Goal: Task Accomplishment & Management: Manage account settings

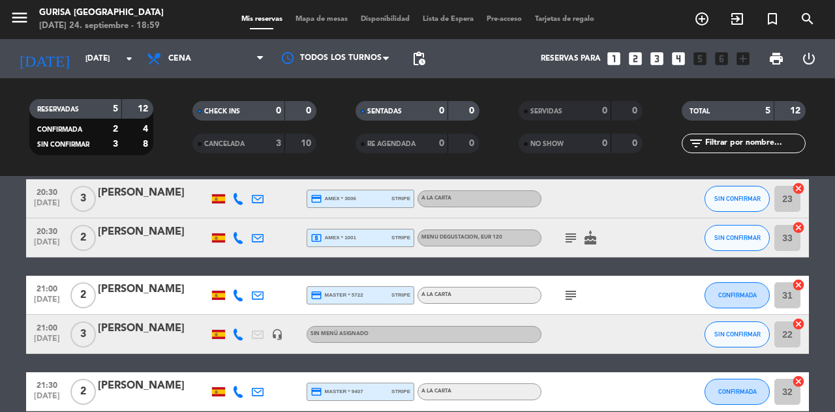
scroll to position [59, 0]
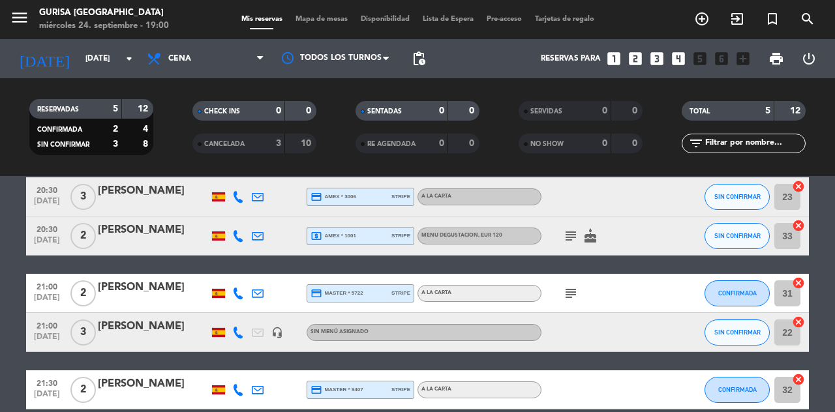
click at [180, 190] on div "[PERSON_NAME]" at bounding box center [153, 191] width 111 height 17
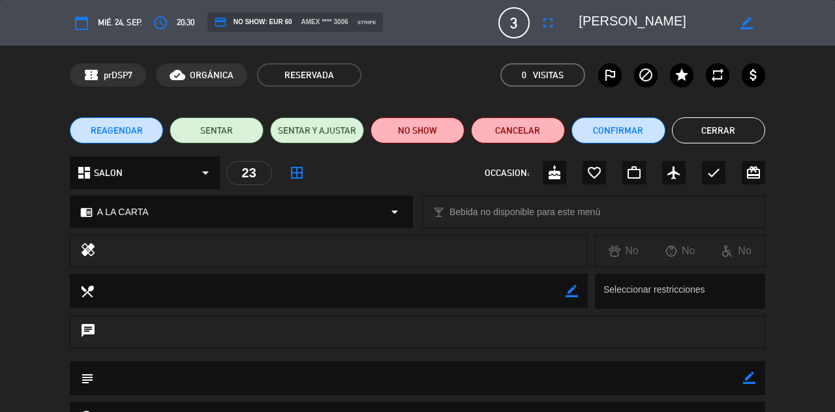
click at [740, 133] on button "Cerrar" at bounding box center [719, 130] width 94 height 26
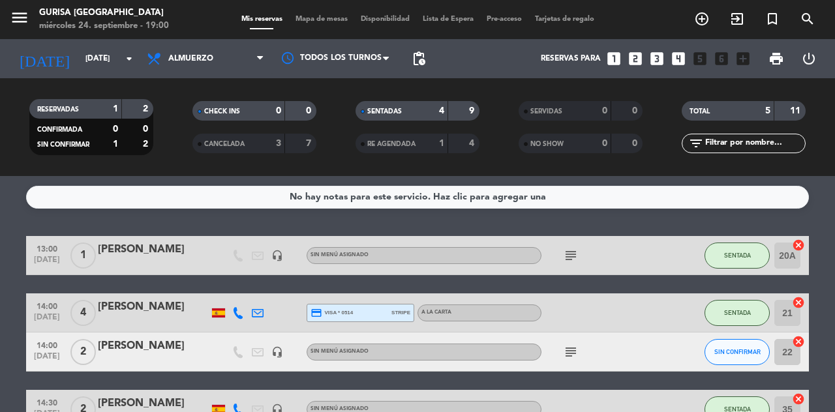
click at [79, 57] on input "[DATE]" at bounding box center [131, 59] width 104 height 22
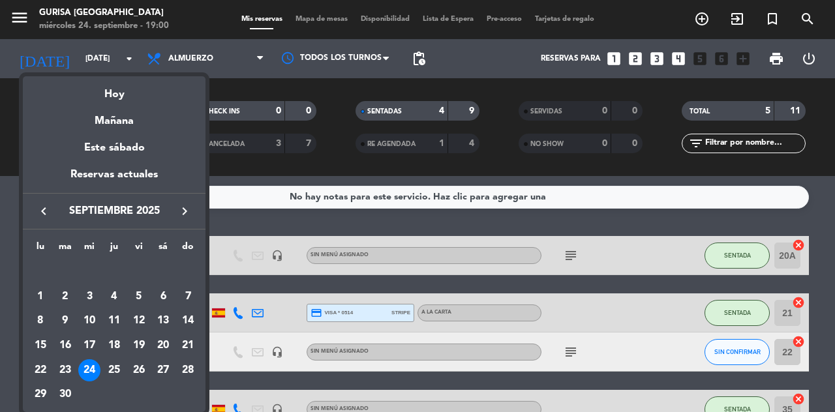
click at [194, 56] on div at bounding box center [417, 206] width 835 height 412
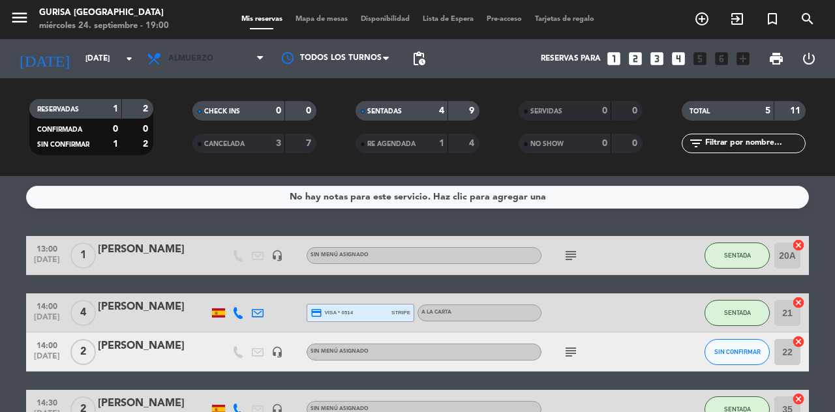
click at [190, 56] on span "Almuerzo" at bounding box center [190, 58] width 45 height 9
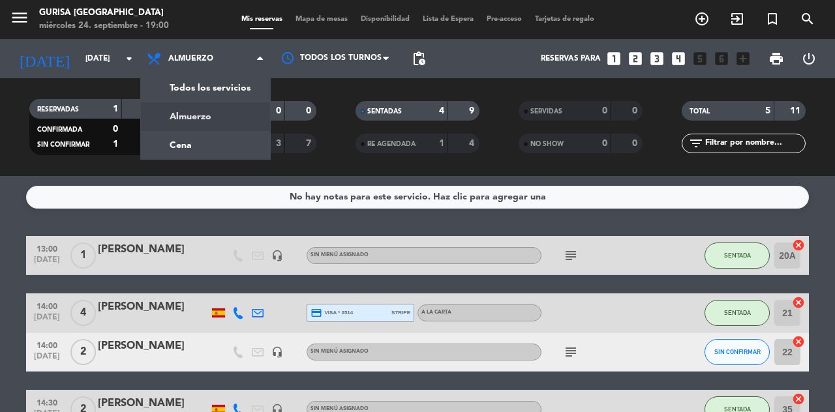
click at [228, 151] on div "menu Gurisa [GEOGRAPHIC_DATA] [DATE] 24. septiembre - 19:00 Mis reservas Mapa d…" at bounding box center [417, 88] width 835 height 176
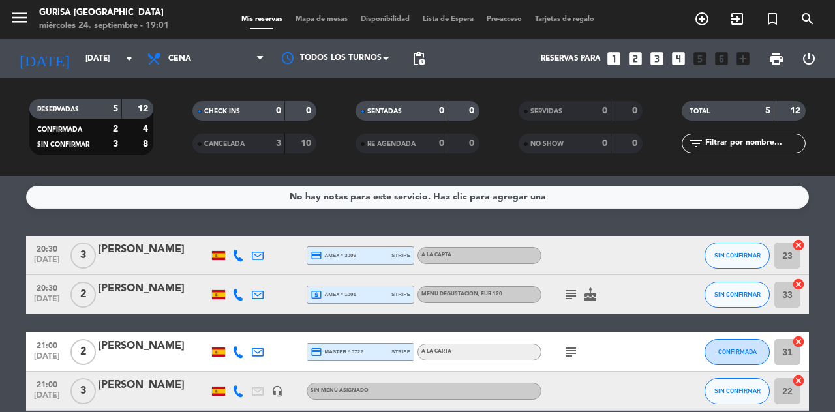
click at [538, 312] on div "20:30 [DATE] 2 [PERSON_NAME] local_atm amex * 1001 stripe Menu degustacion , EU…" at bounding box center [417, 294] width 783 height 39
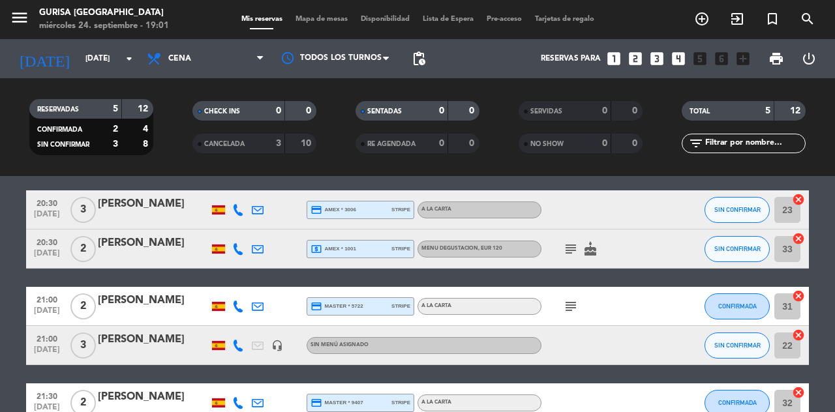
scroll to position [51, 0]
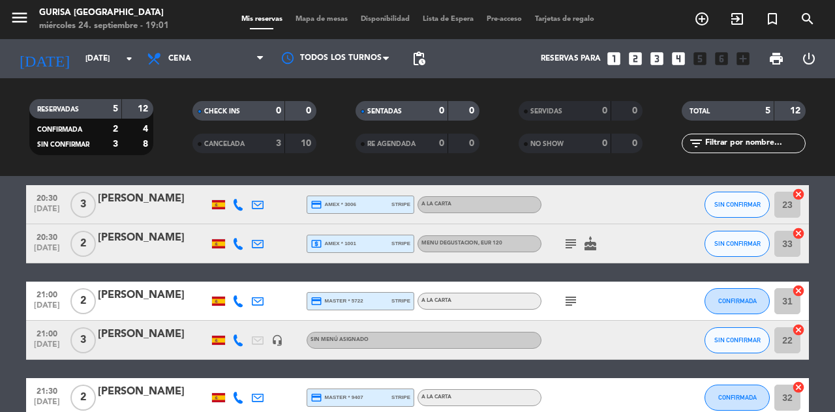
click at [316, 293] on div "credit_card master * 5722 stripe" at bounding box center [361, 301] width 100 height 17
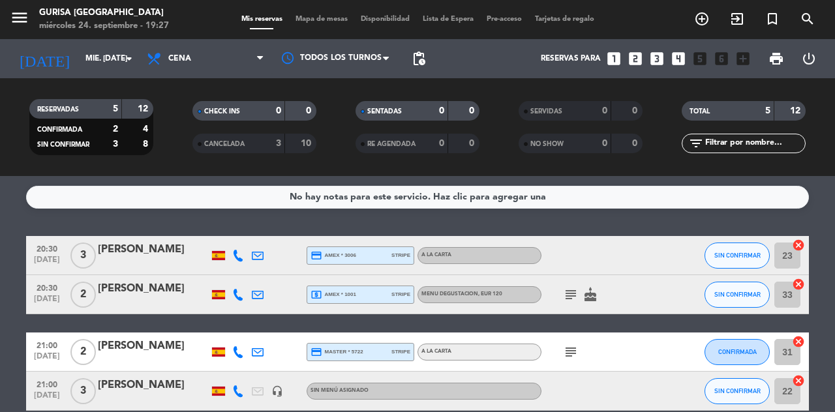
click at [577, 288] on icon "subject" at bounding box center [571, 295] width 16 height 16
